Goal: Information Seeking & Learning: Learn about a topic

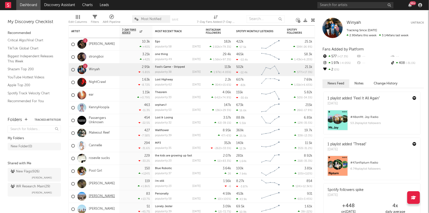
click at [99, 196] on link "[PERSON_NAME]" at bounding box center [102, 196] width 26 height 4
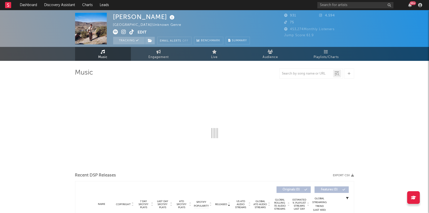
select select "1w"
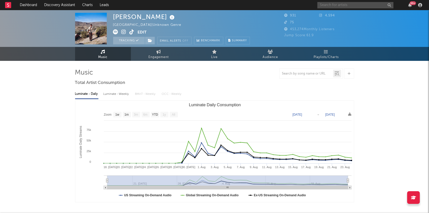
click at [326, 4] on input "text" at bounding box center [356, 5] width 76 height 6
click at [339, 4] on input "sombr" at bounding box center [356, 5] width 76 height 6
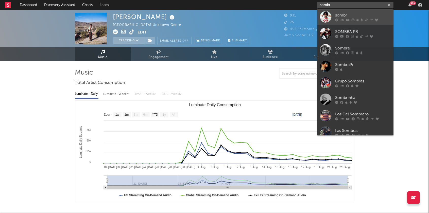
type input "sombr"
click at [342, 18] on div "sombr" at bounding box center [363, 15] width 56 height 6
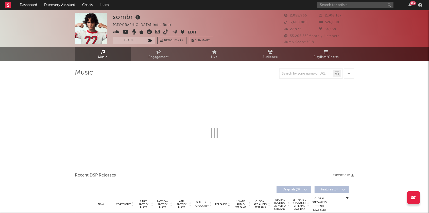
select select "6m"
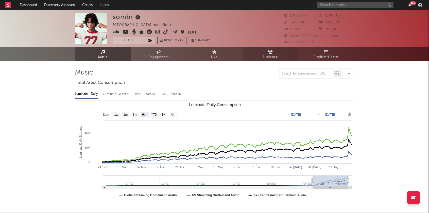
click at [279, 55] on link "Audience" at bounding box center [271, 54] width 56 height 14
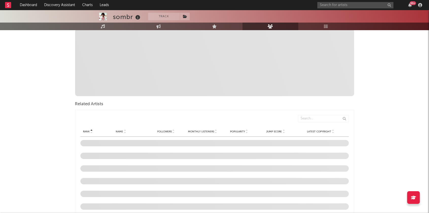
scroll to position [172, 0]
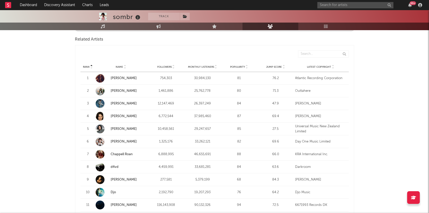
click at [217, 67] on icon at bounding box center [216, 68] width 3 height 2
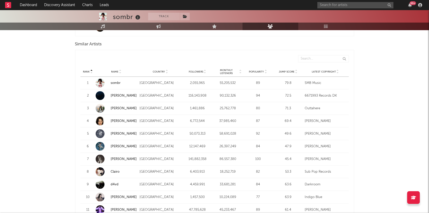
scroll to position [465, 0]
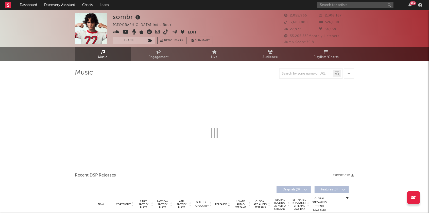
select select "6m"
